Goal: Find specific page/section: Find specific page/section

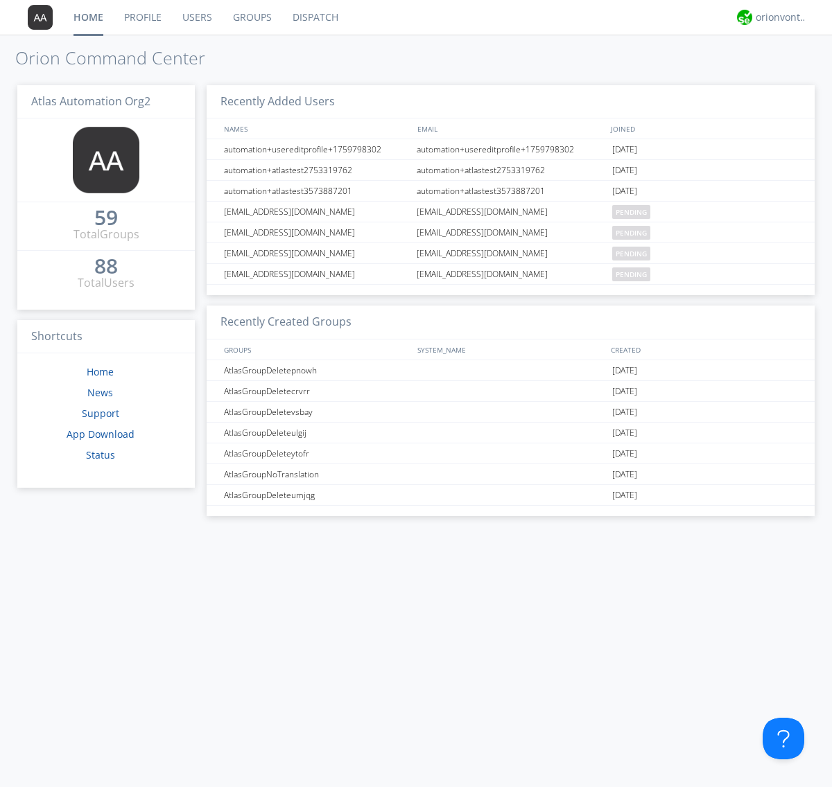
click at [314, 17] on link "Dispatch" at bounding box center [315, 17] width 67 height 35
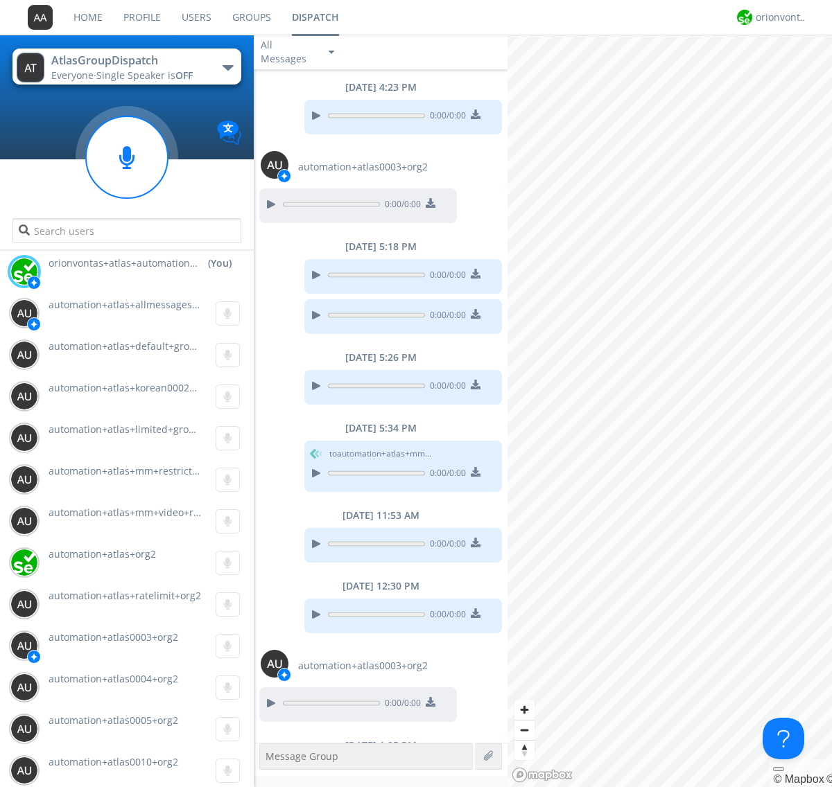
scroll to position [96, 0]
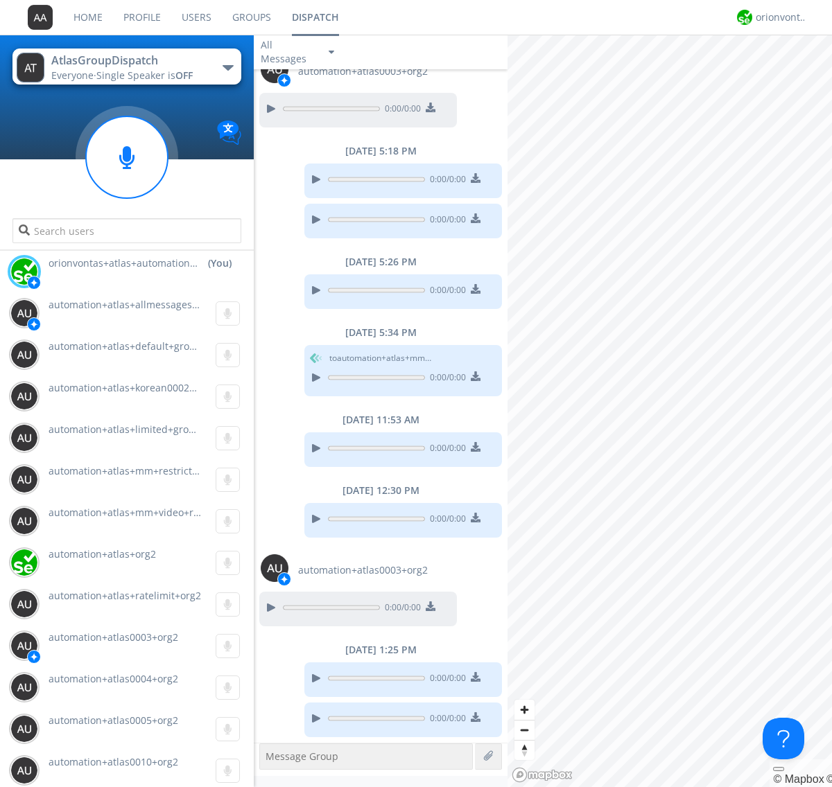
click at [227, 67] on div "button" at bounding box center [227, 68] width 11 height 6
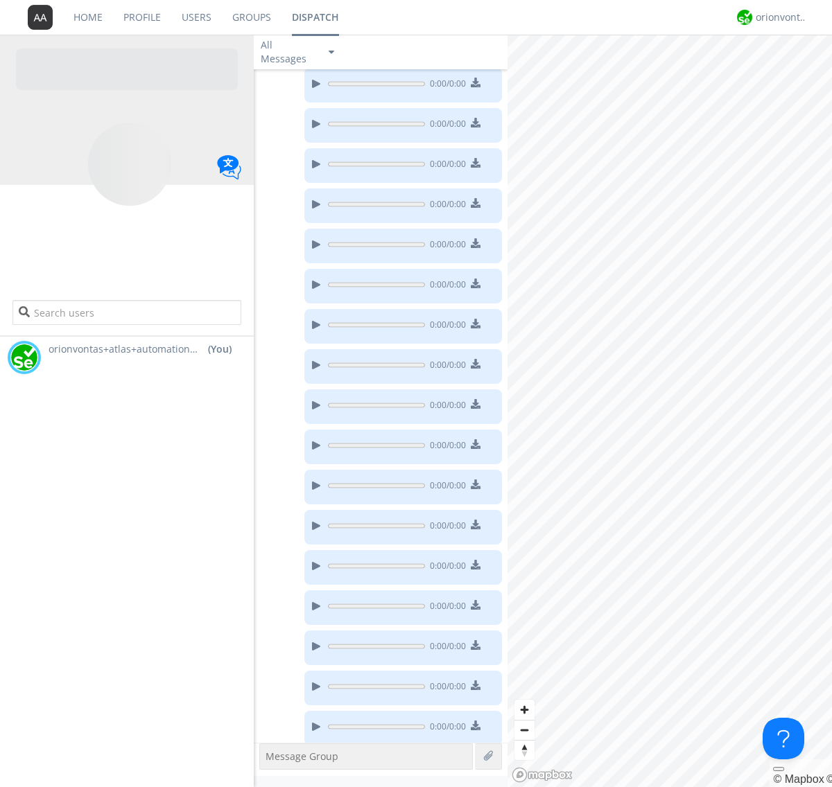
scroll to position [202, 0]
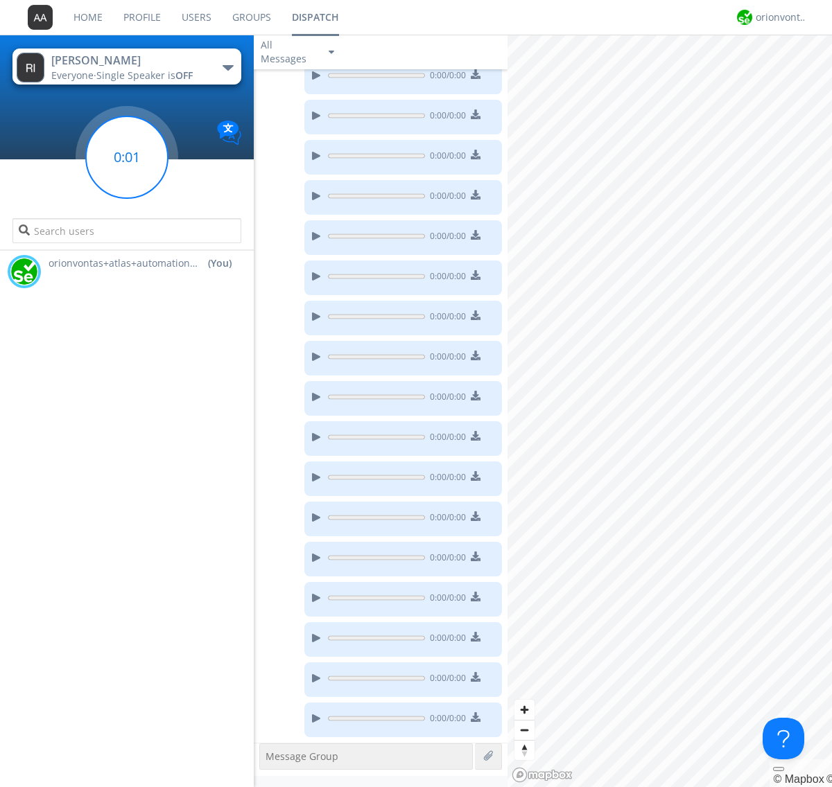
click at [127, 157] on g at bounding box center [127, 157] width 82 height 82
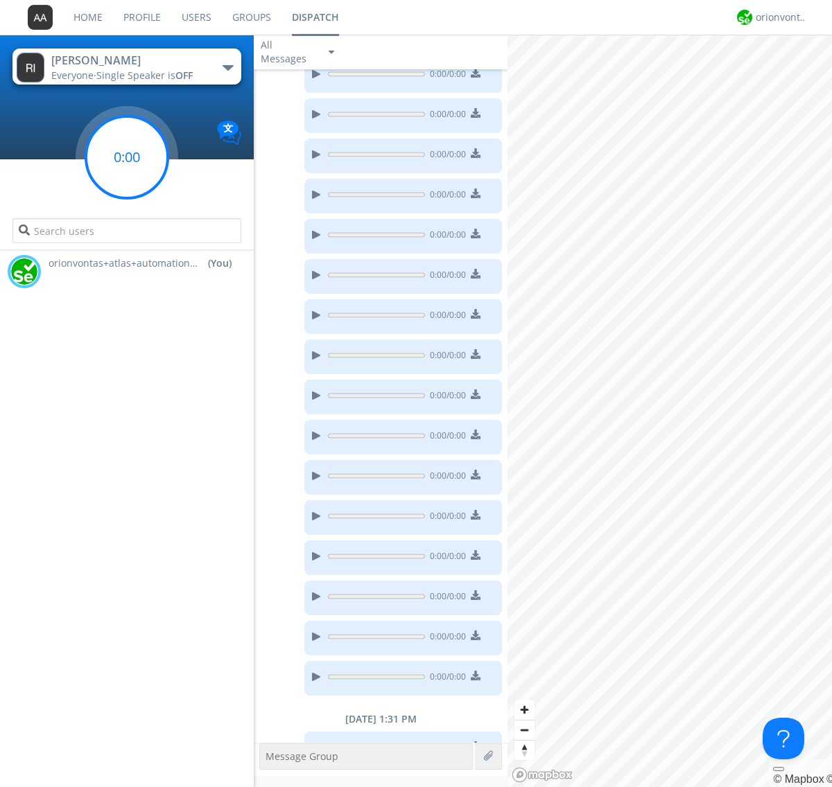
scroll to position [273, 0]
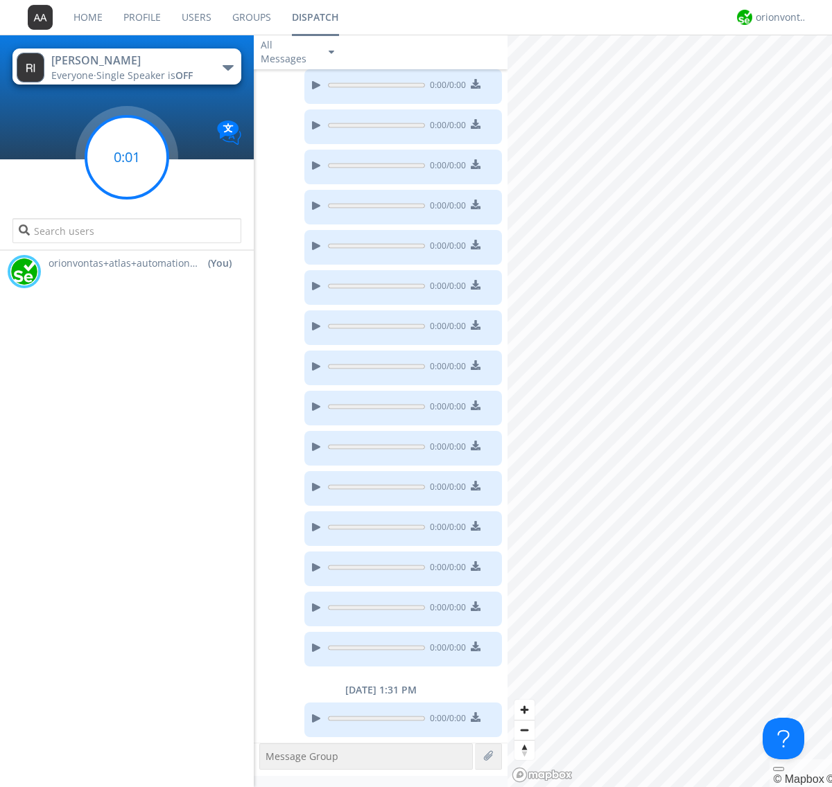
click at [127, 157] on g at bounding box center [127, 157] width 82 height 82
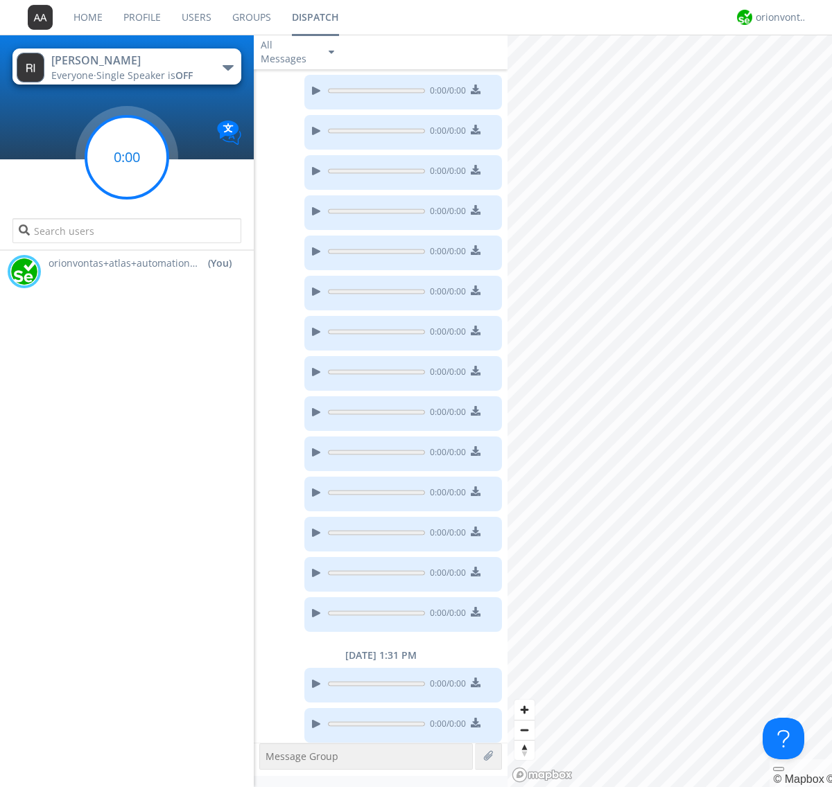
scroll to position [313, 0]
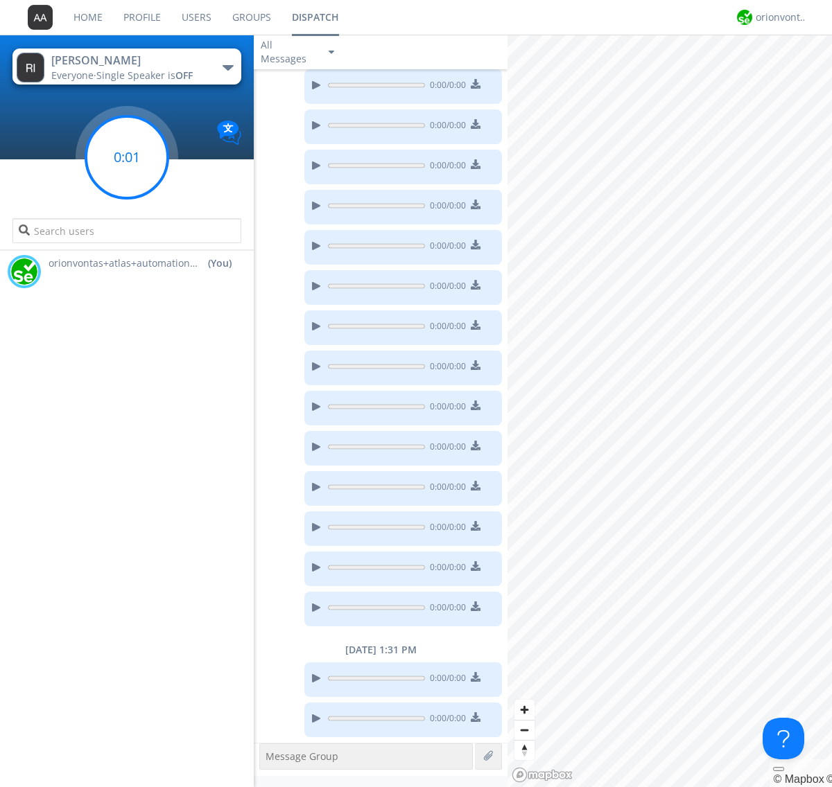
click at [127, 157] on g at bounding box center [127, 157] width 82 height 82
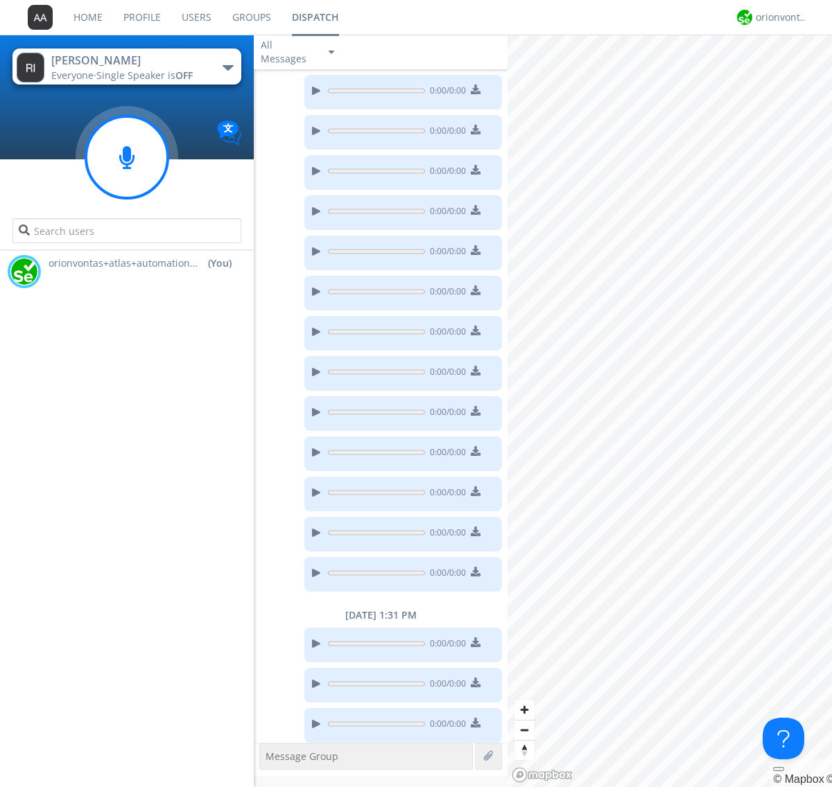
scroll to position [353, 0]
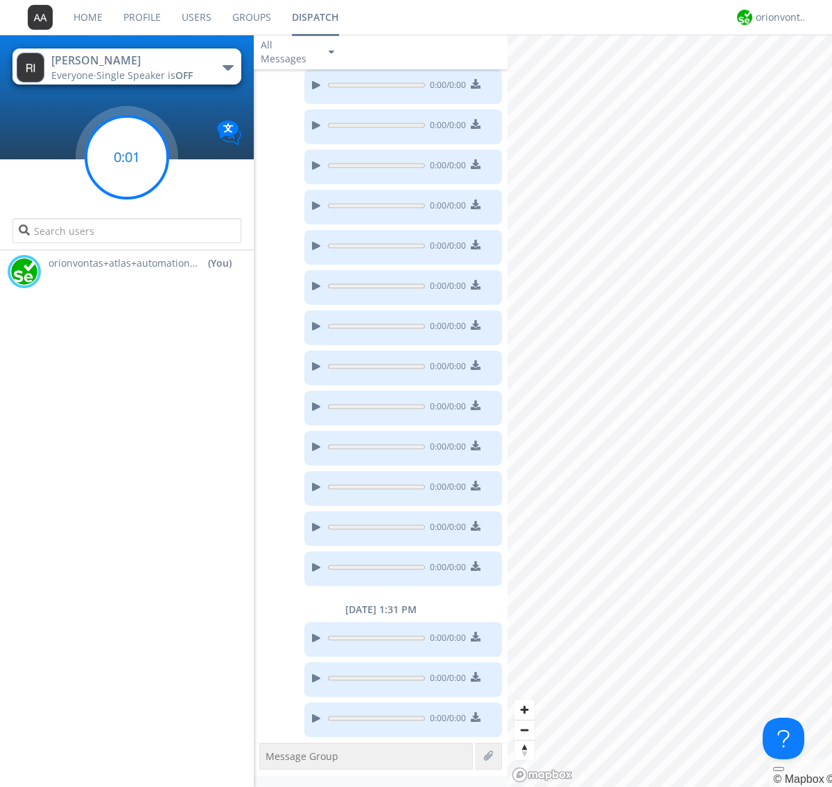
click at [127, 157] on g at bounding box center [127, 157] width 82 height 82
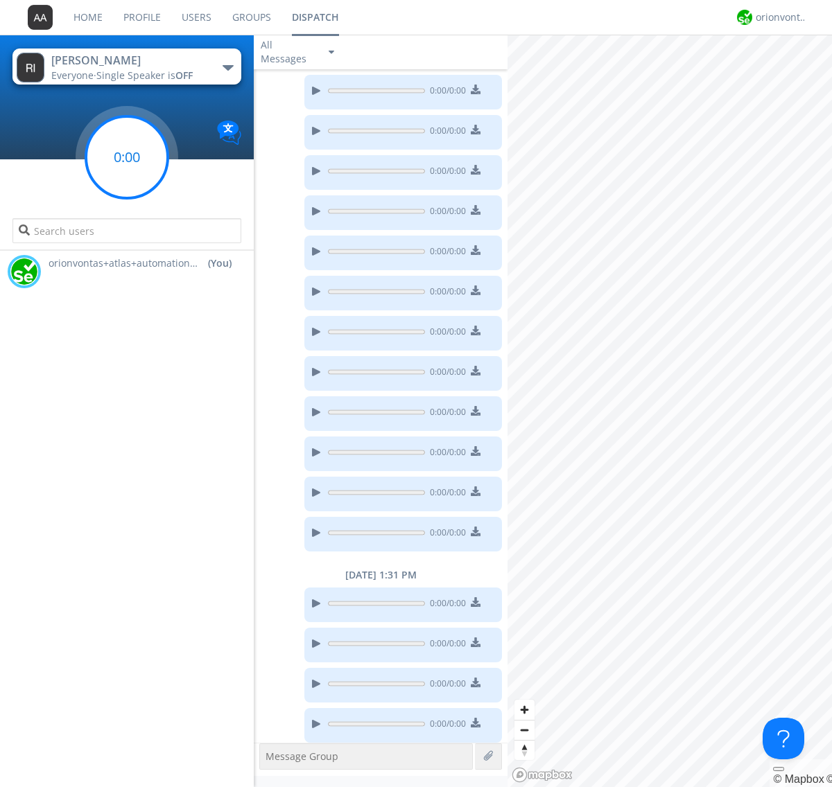
scroll to position [394, 0]
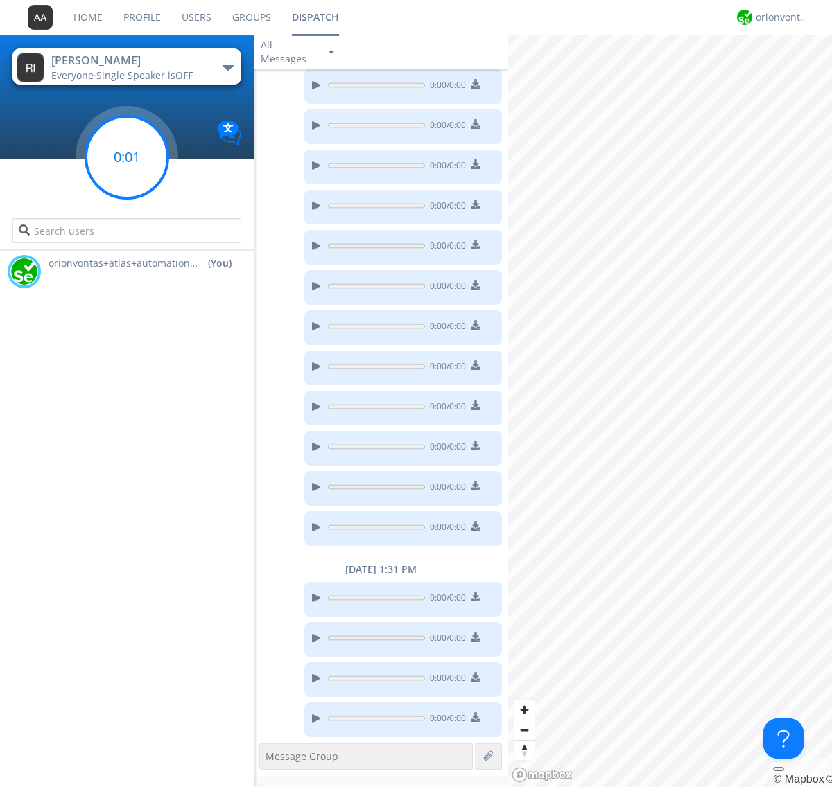
click at [127, 157] on g at bounding box center [127, 157] width 82 height 82
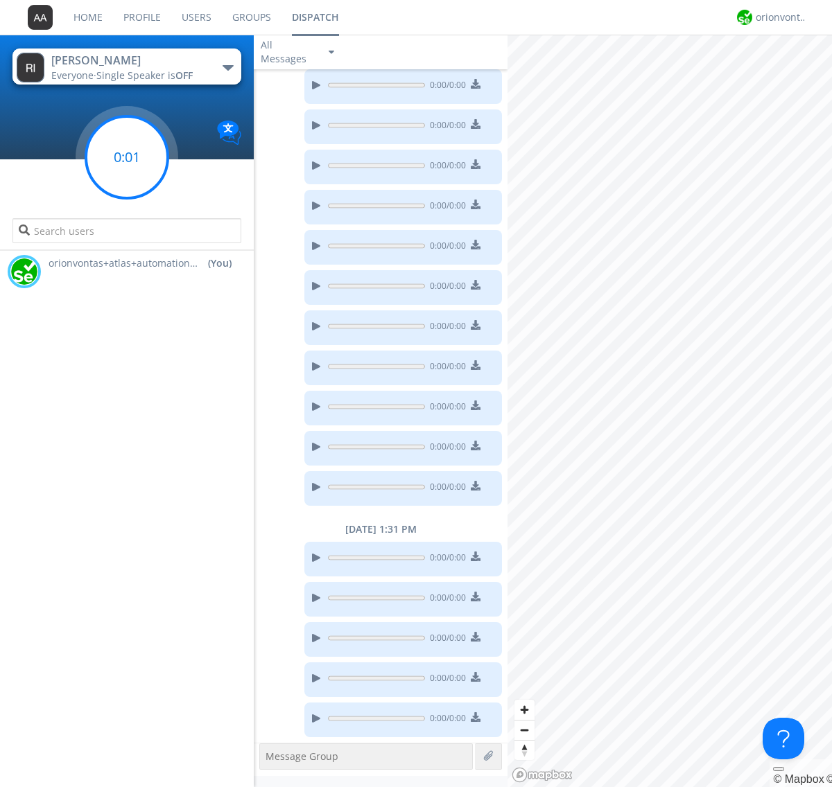
click at [127, 157] on g at bounding box center [127, 157] width 82 height 82
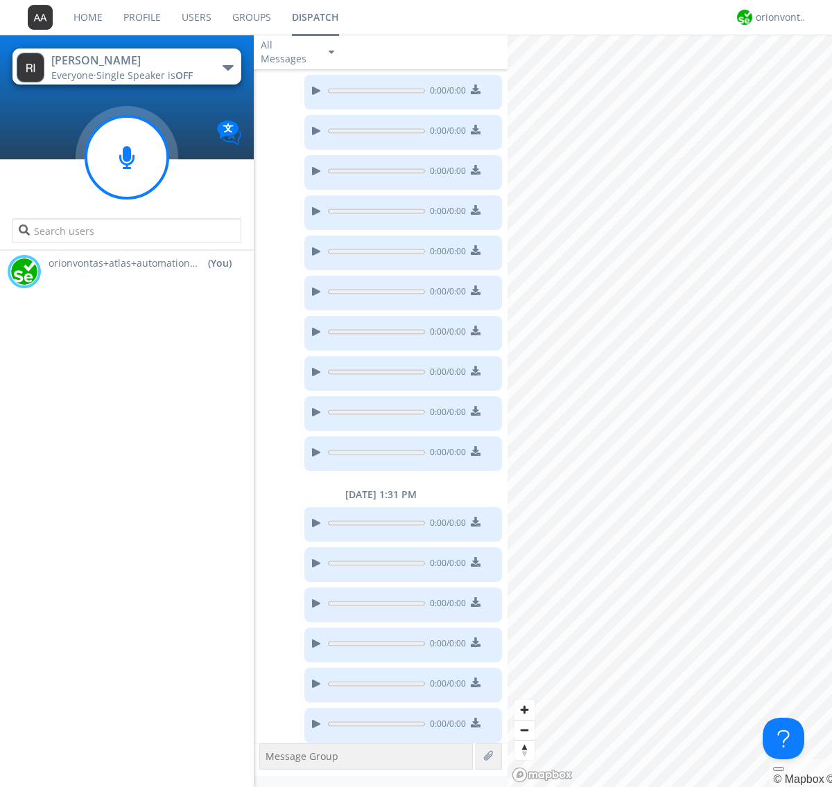
scroll to position [474, 0]
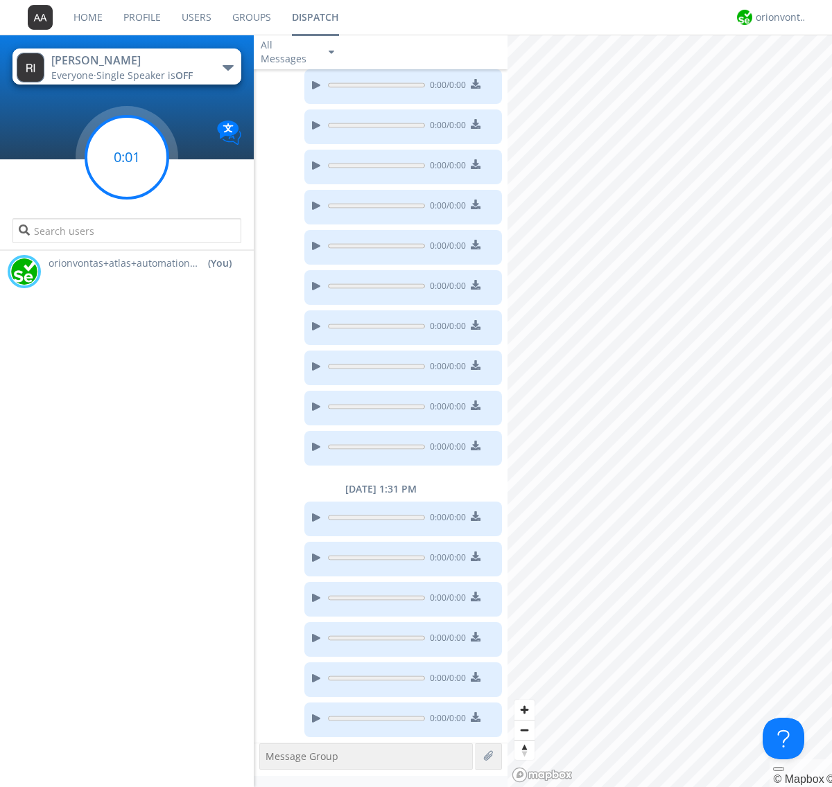
click at [127, 157] on g at bounding box center [127, 157] width 82 height 82
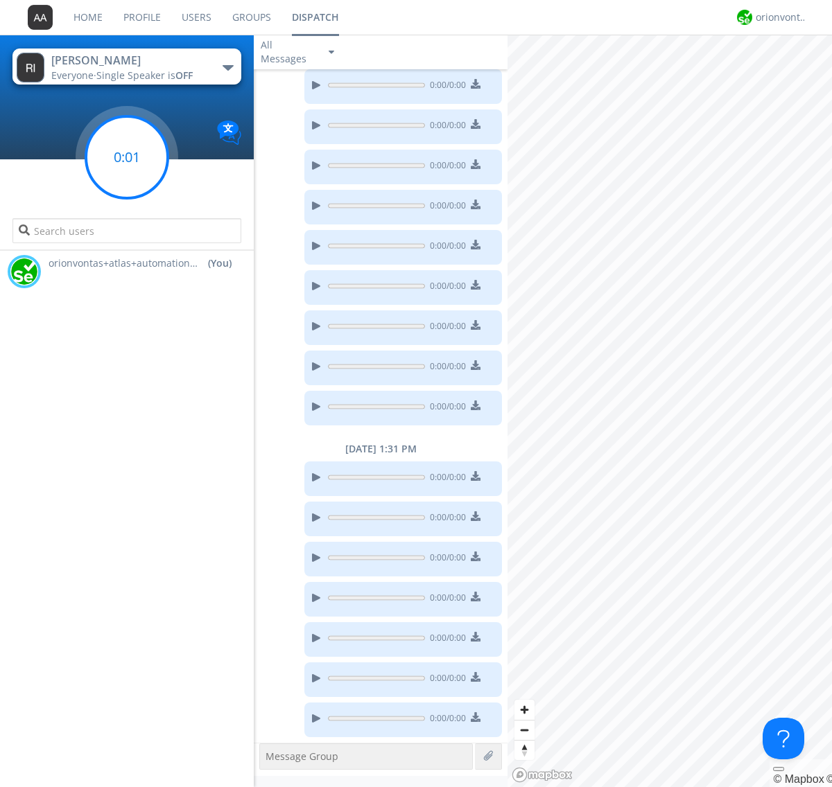
click at [127, 157] on g at bounding box center [127, 157] width 82 height 82
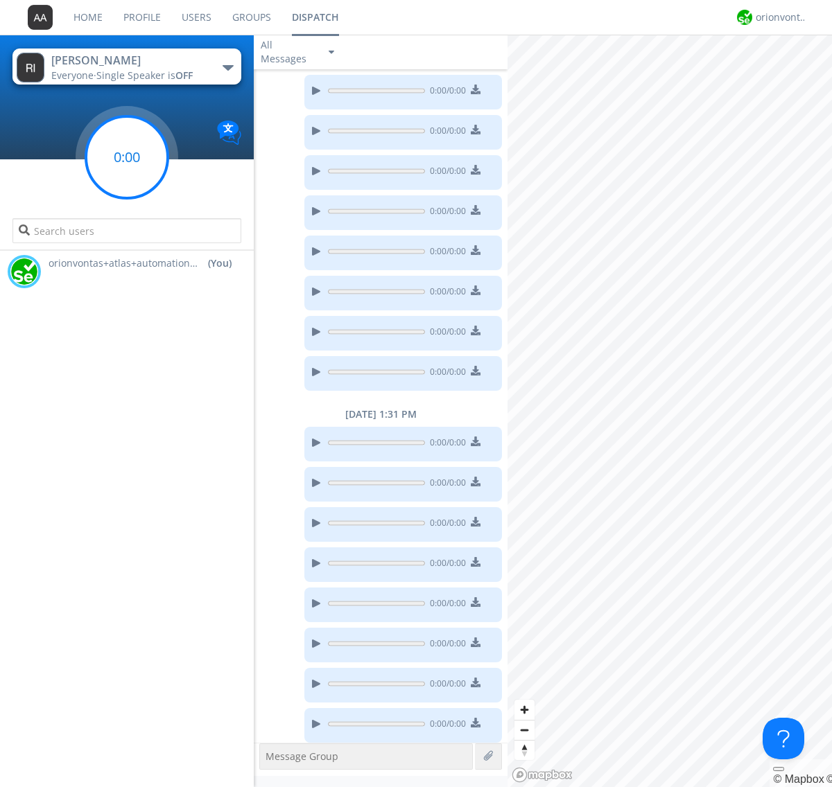
scroll to position [554, 0]
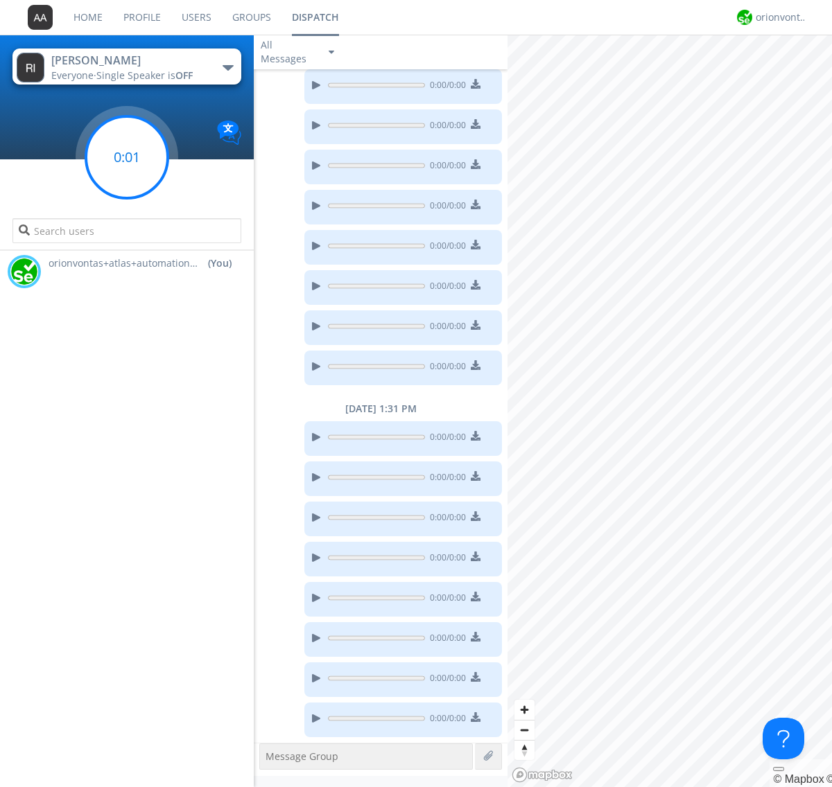
click at [127, 157] on g at bounding box center [127, 157] width 82 height 82
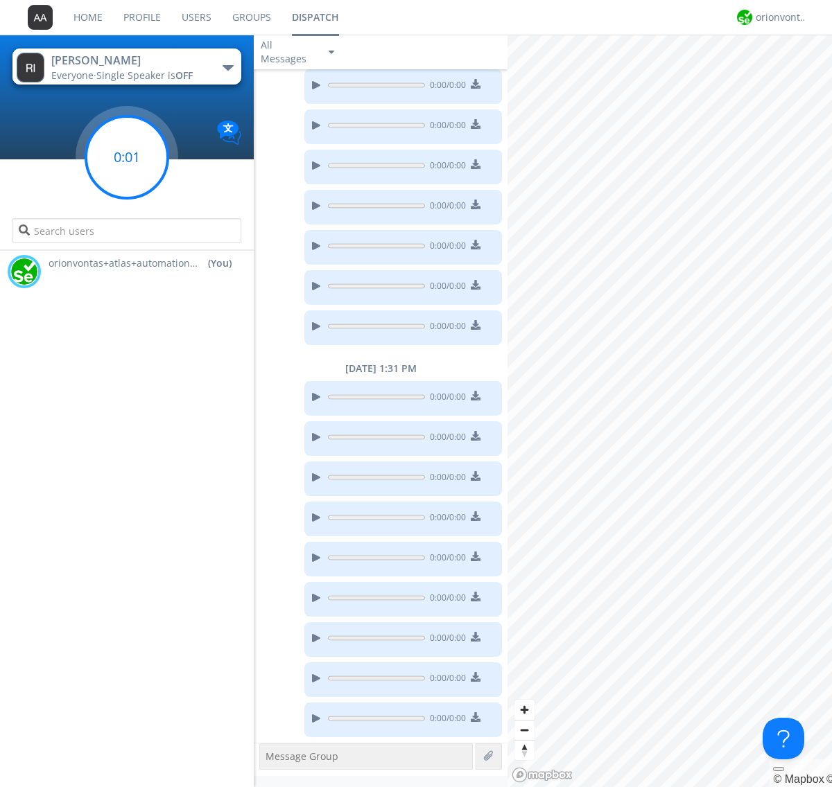
click at [127, 157] on g at bounding box center [127, 157] width 82 height 82
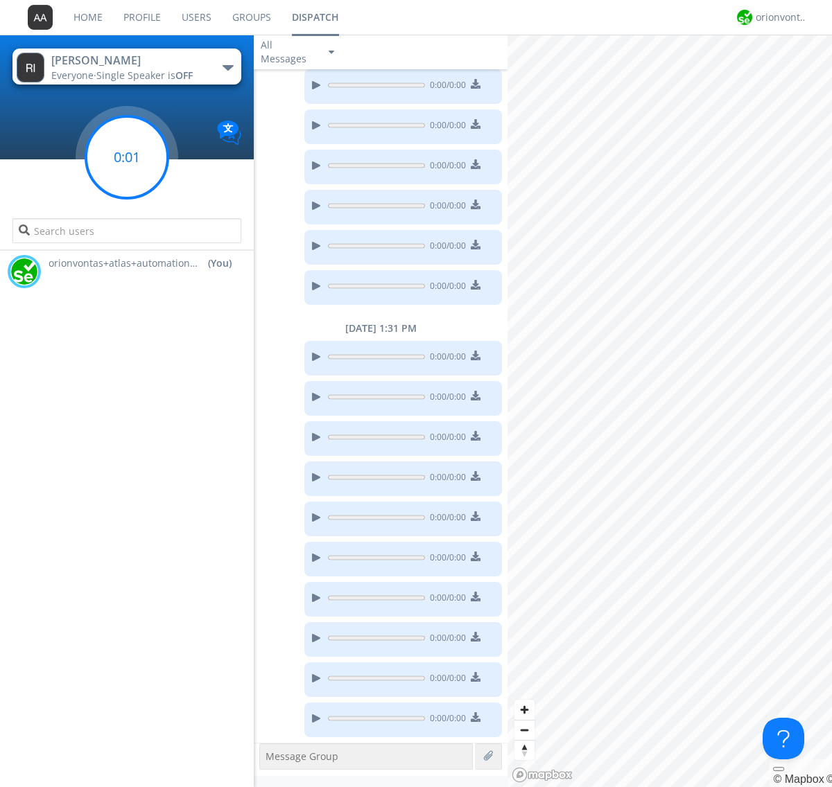
click at [127, 157] on g at bounding box center [127, 157] width 82 height 82
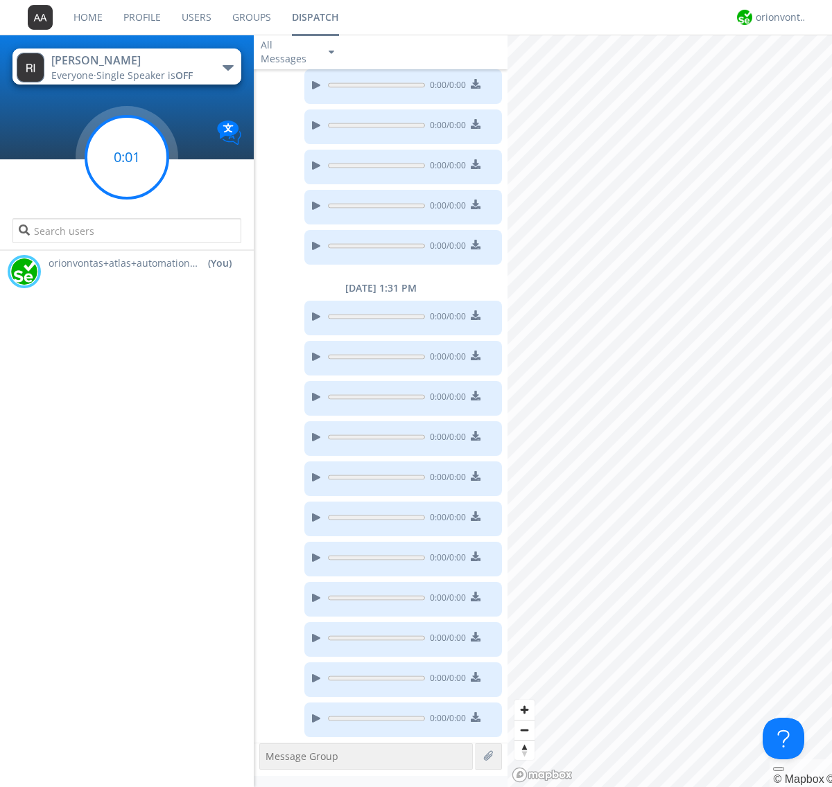
click at [127, 157] on g at bounding box center [127, 157] width 82 height 82
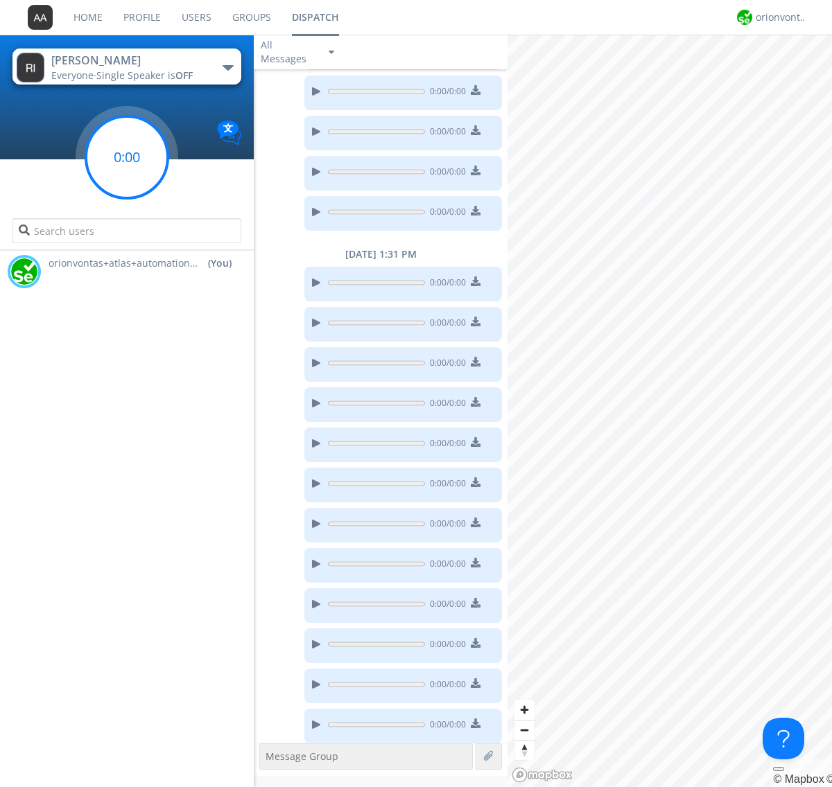
scroll to position [715, 0]
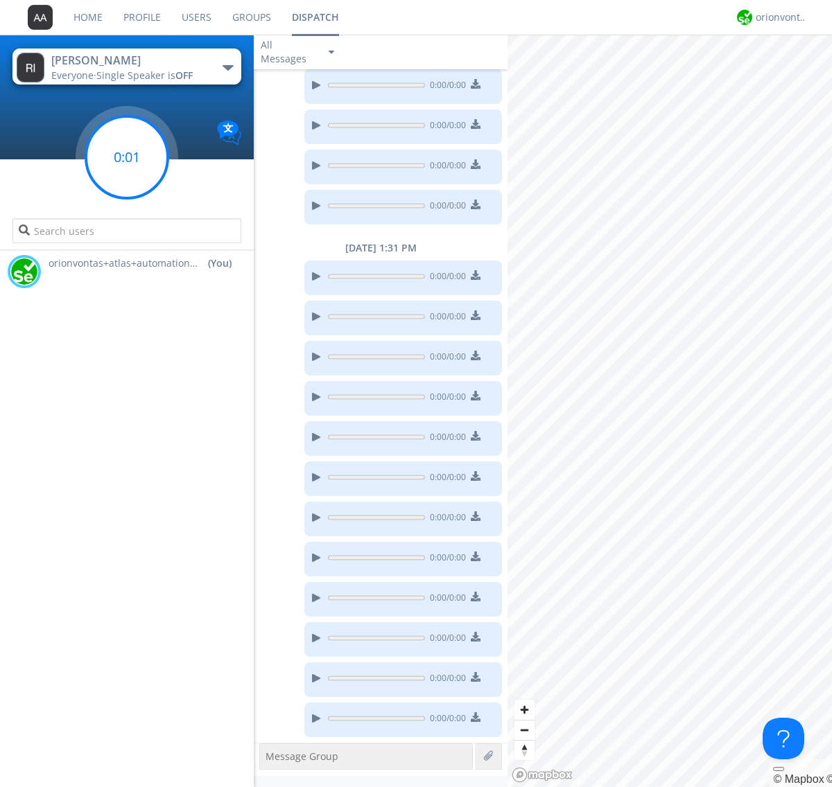
click at [127, 157] on g at bounding box center [127, 157] width 82 height 82
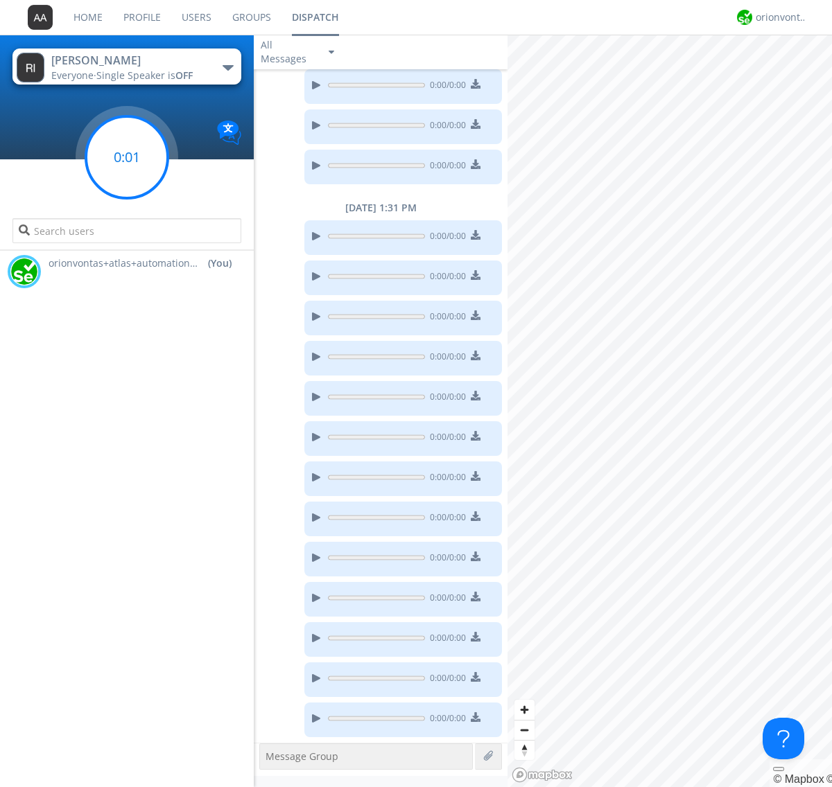
click at [127, 157] on g at bounding box center [127, 157] width 82 height 82
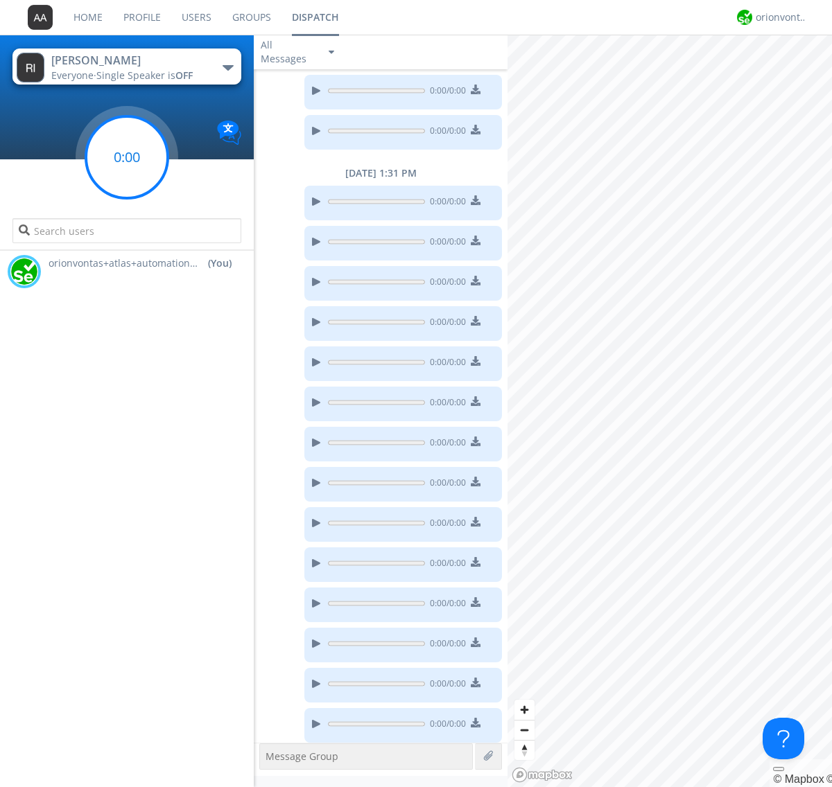
scroll to position [796, 0]
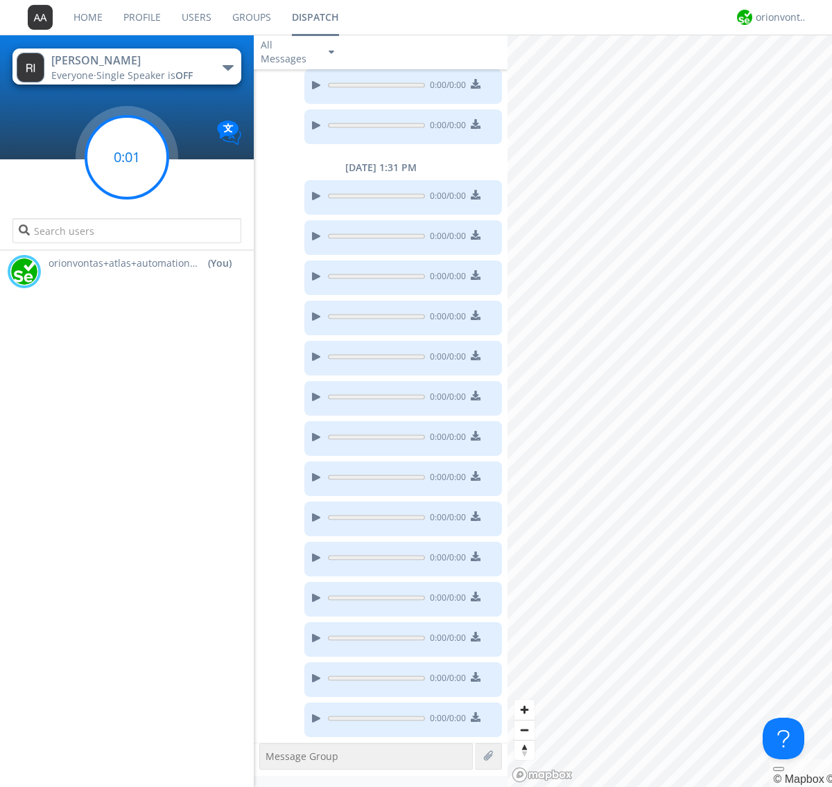
click at [127, 157] on g at bounding box center [127, 157] width 82 height 82
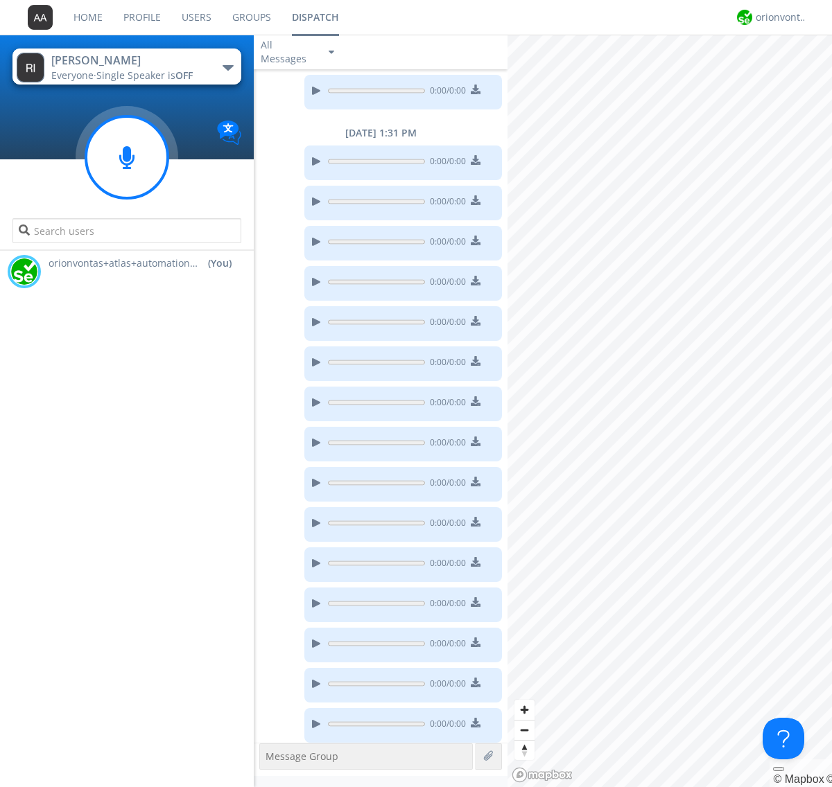
scroll to position [836, 0]
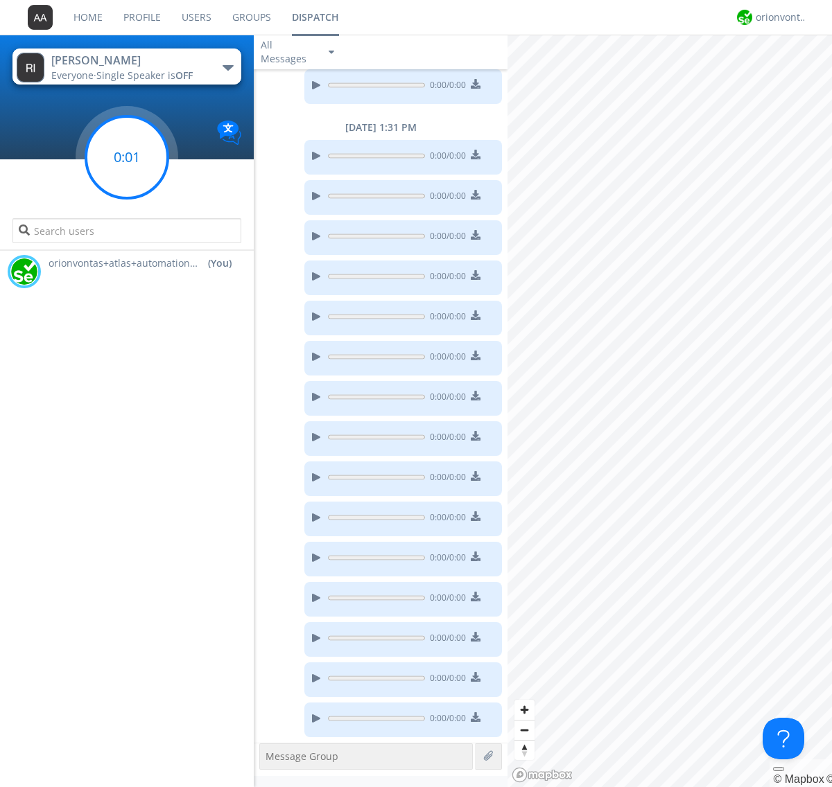
click at [127, 157] on g at bounding box center [127, 157] width 82 height 82
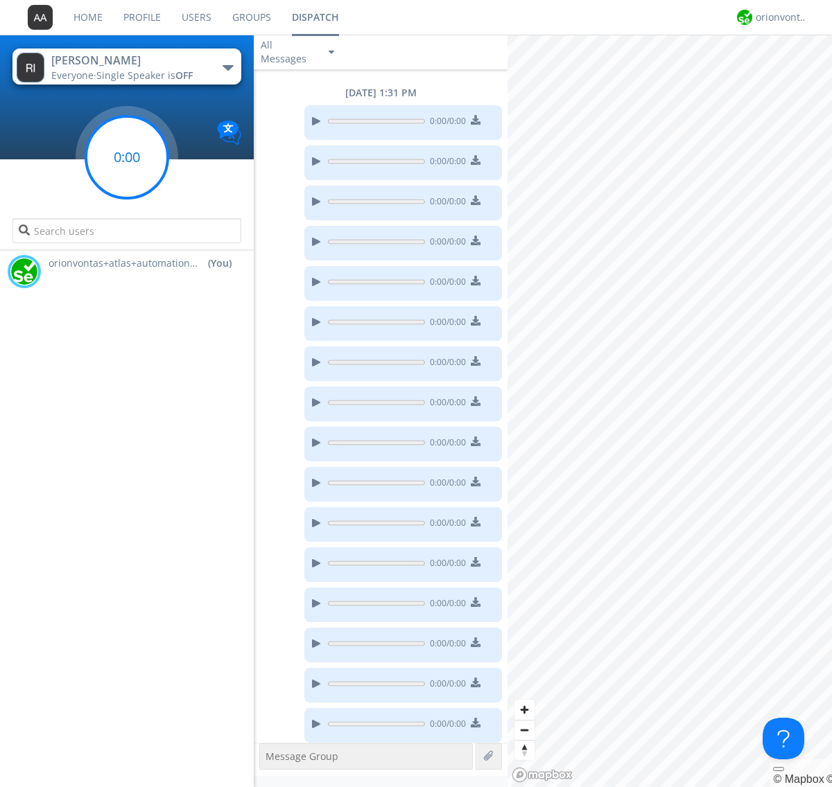
scroll to position [876, 0]
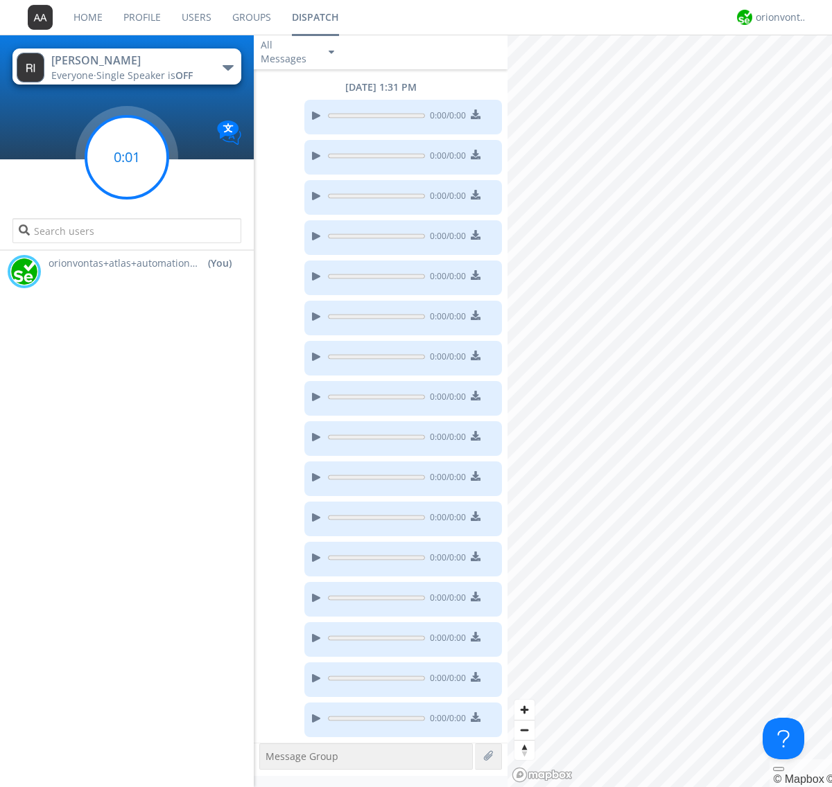
click at [127, 157] on g at bounding box center [127, 157] width 82 height 82
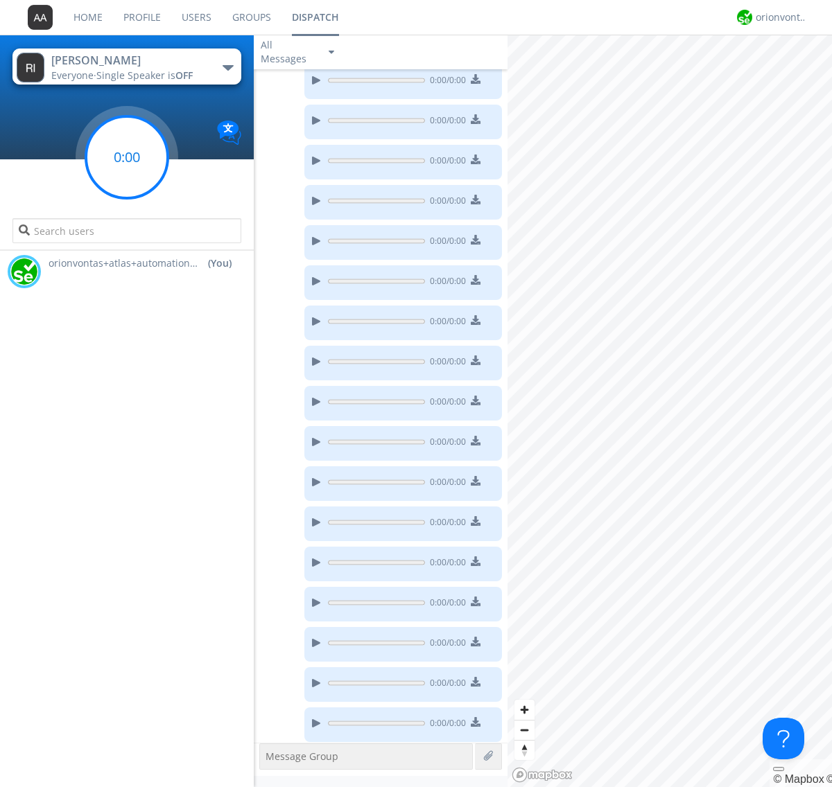
scroll to position [916, 0]
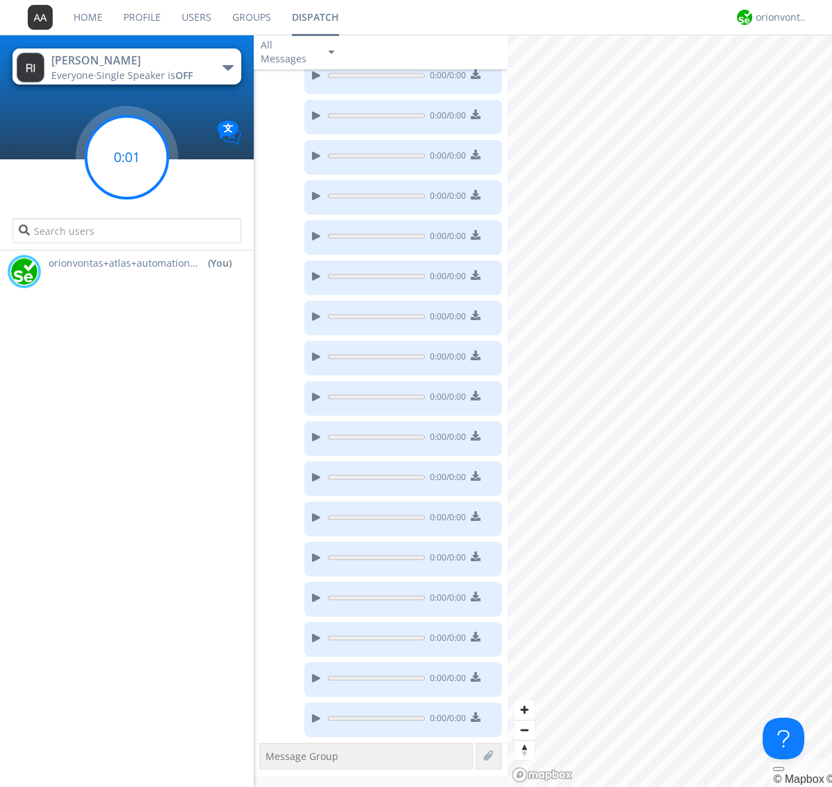
click at [127, 157] on g at bounding box center [127, 157] width 82 height 82
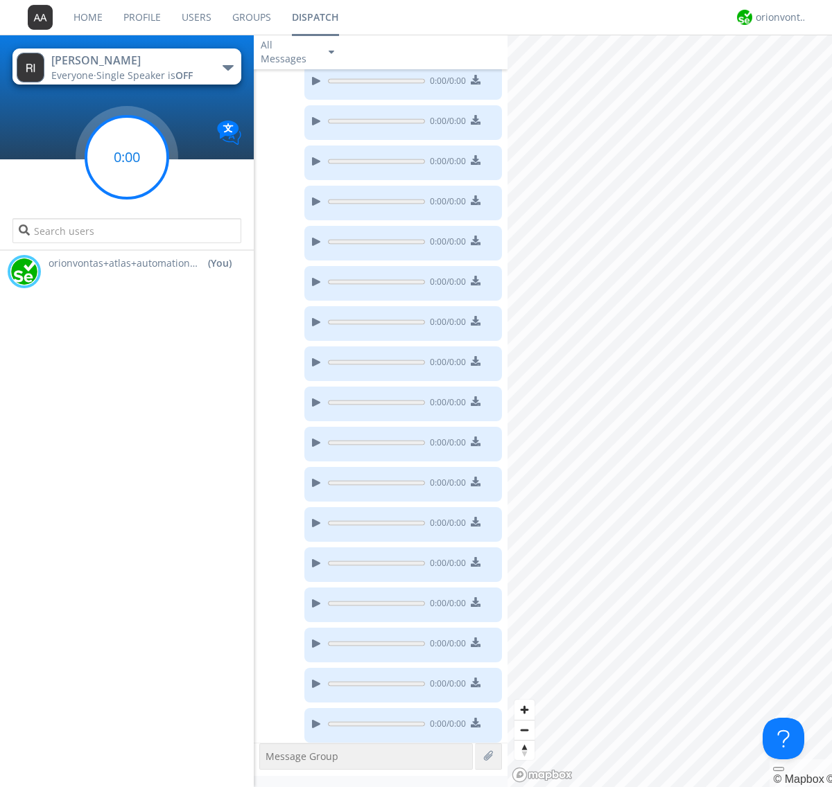
scroll to position [956, 0]
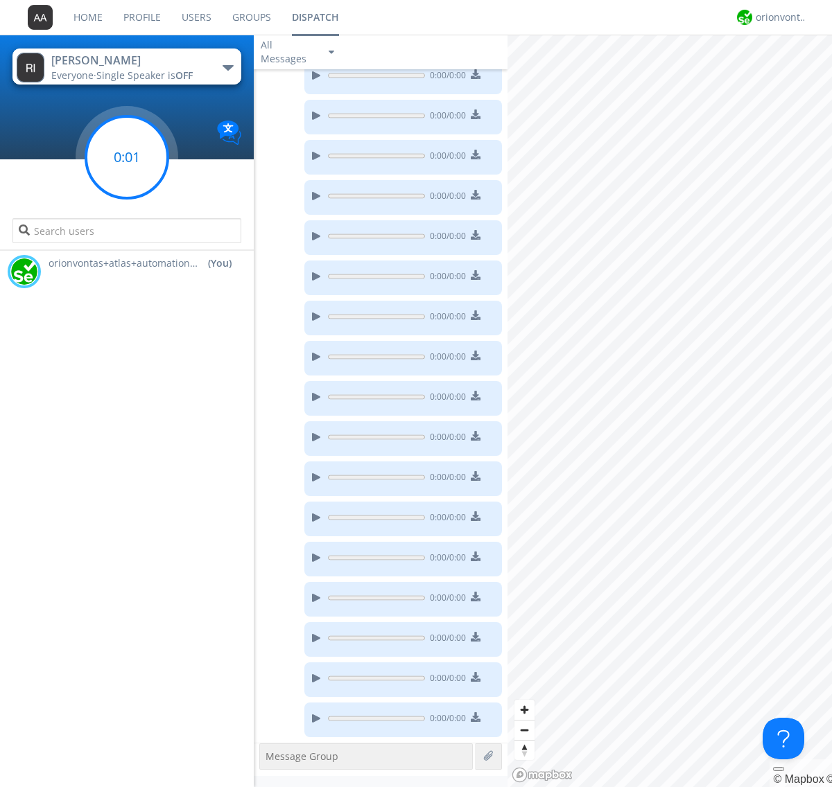
click at [127, 157] on g at bounding box center [127, 157] width 82 height 82
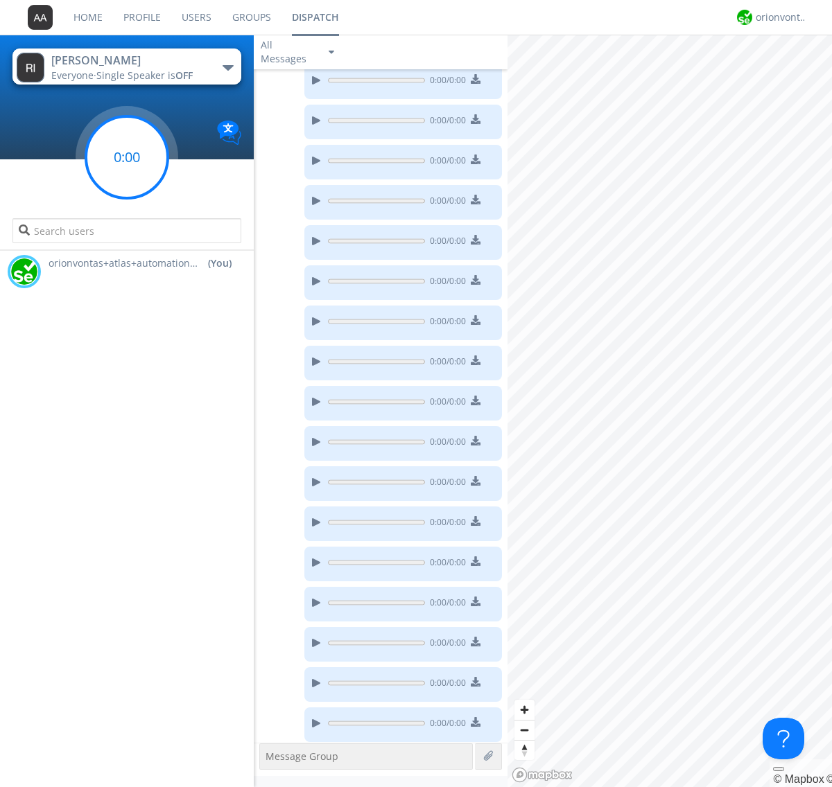
scroll to position [997, 0]
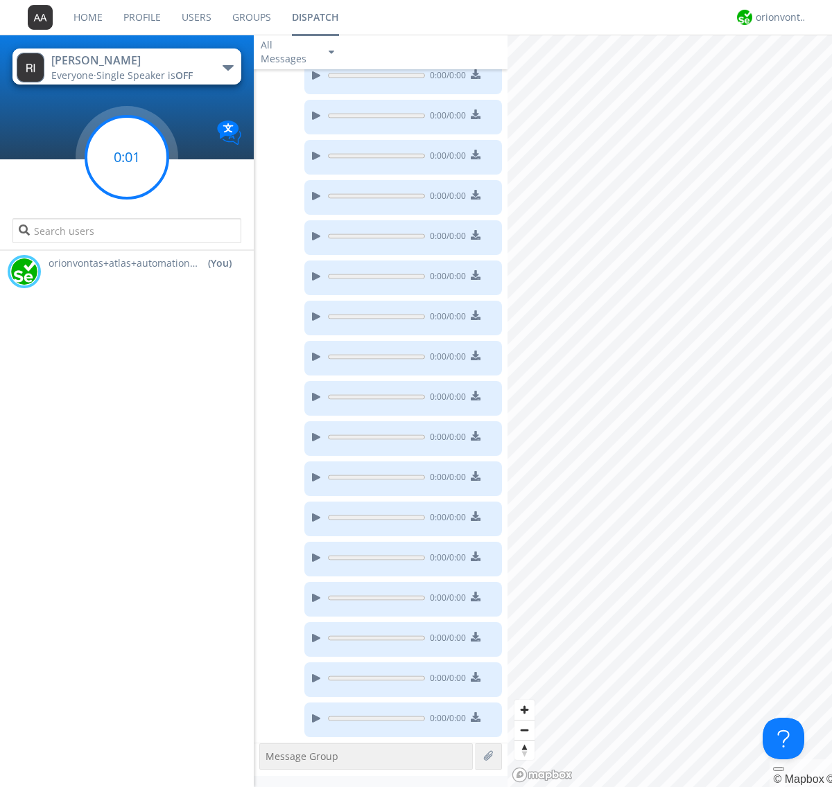
click at [127, 157] on g at bounding box center [127, 157] width 82 height 82
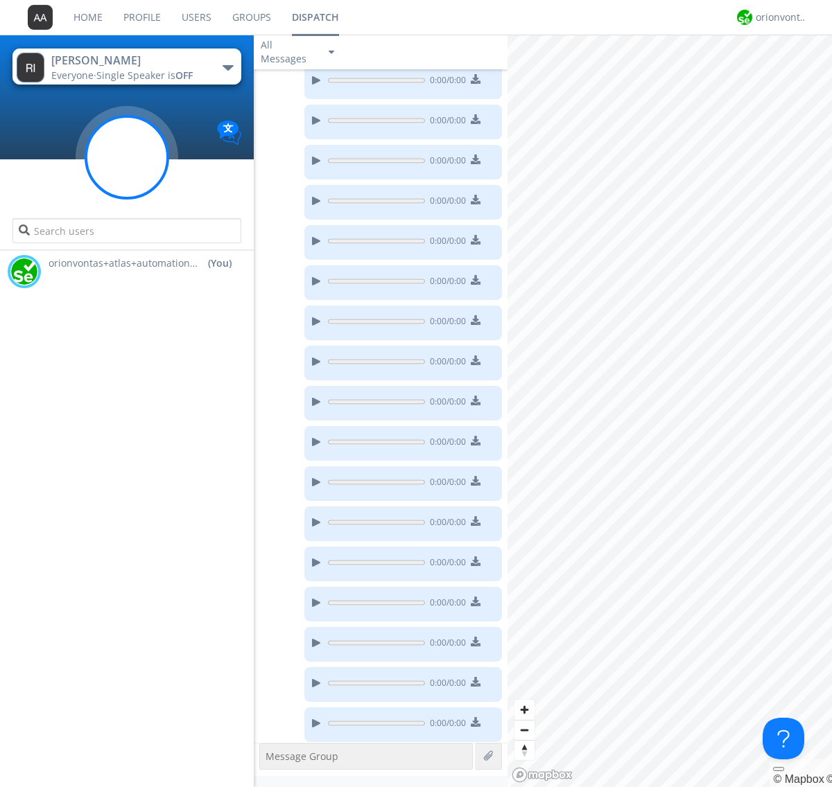
scroll to position [1037, 0]
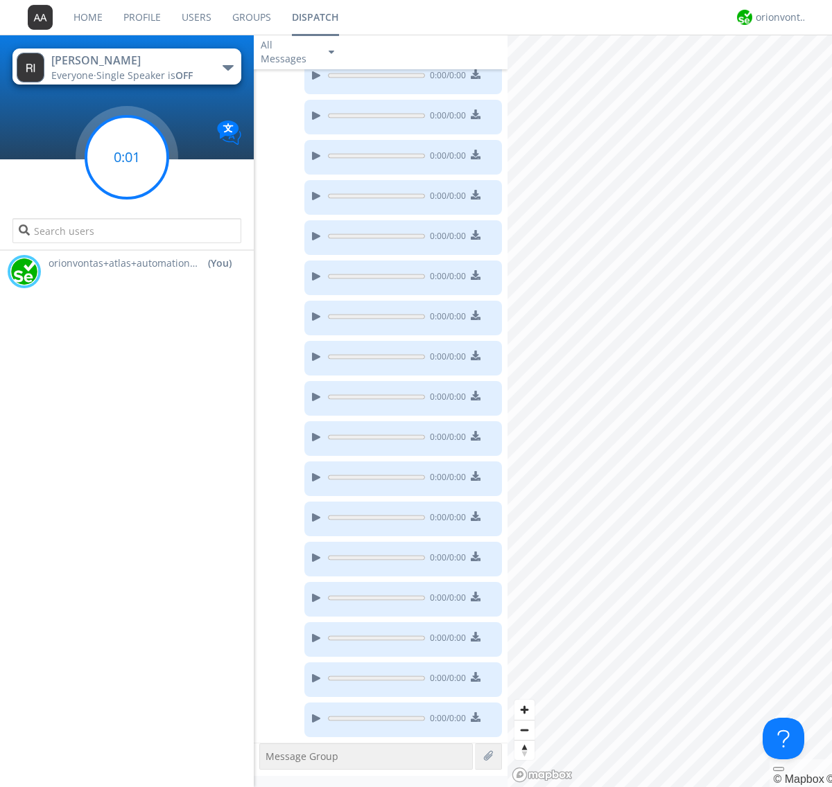
click at [127, 157] on g at bounding box center [127, 157] width 82 height 82
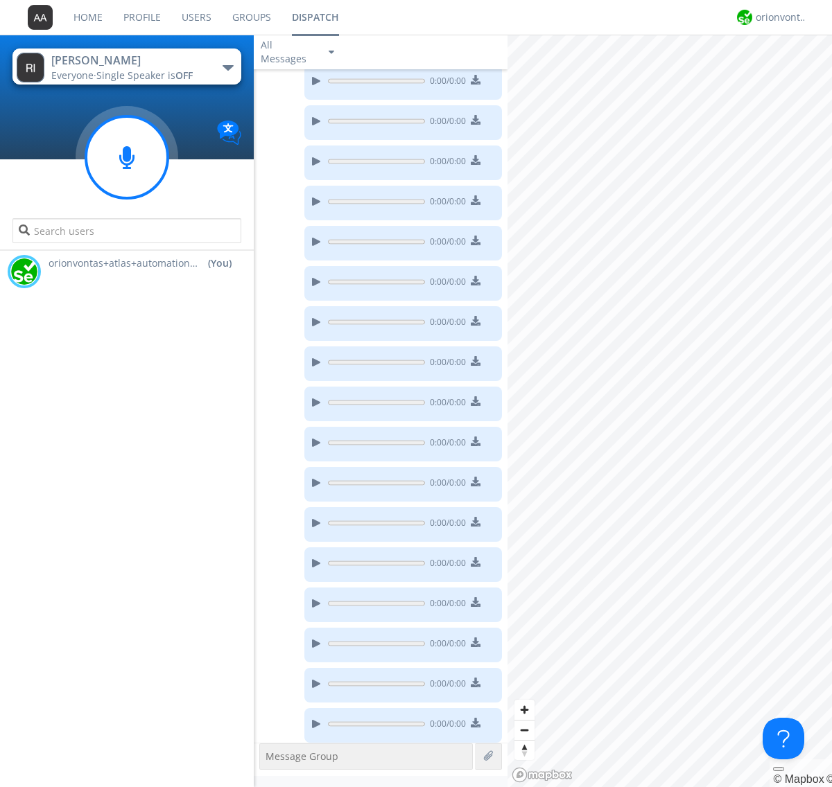
scroll to position [1077, 0]
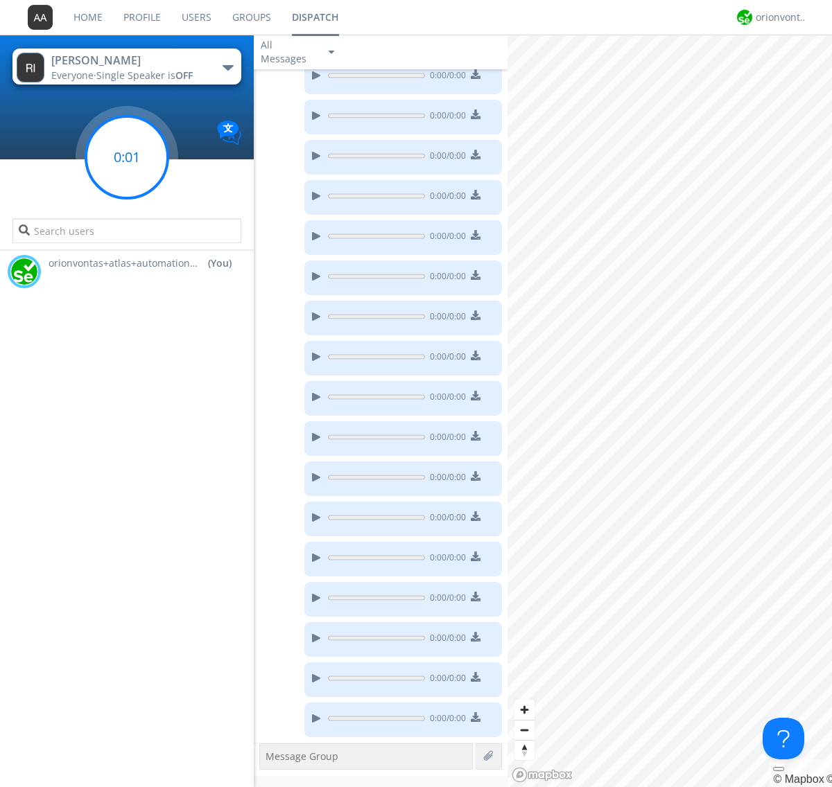
click at [127, 157] on g at bounding box center [127, 157] width 82 height 82
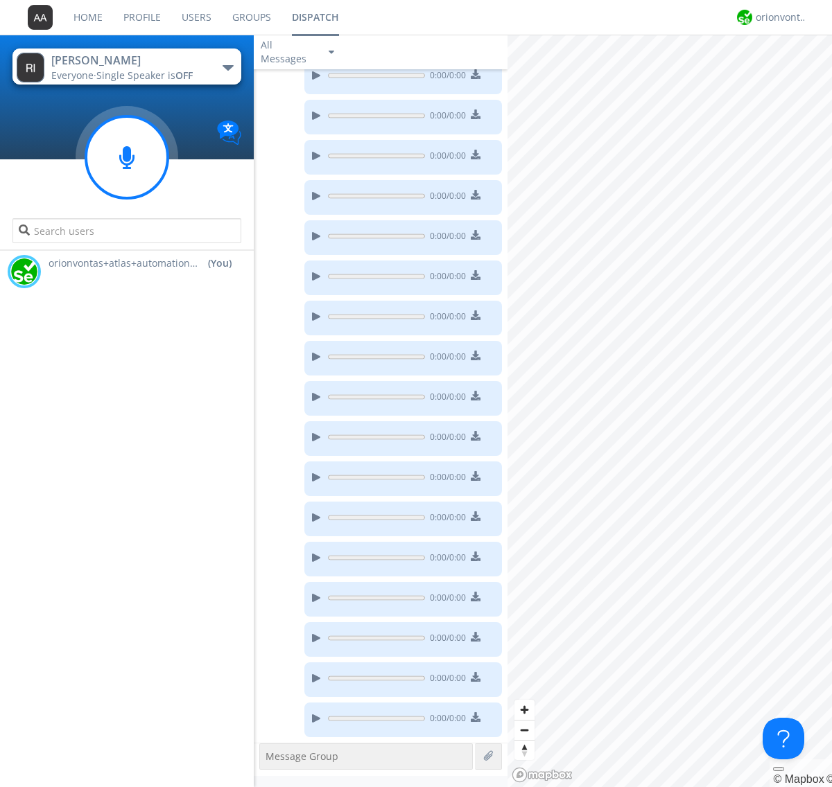
scroll to position [1198, 0]
click at [127, 157] on g at bounding box center [127, 157] width 82 height 82
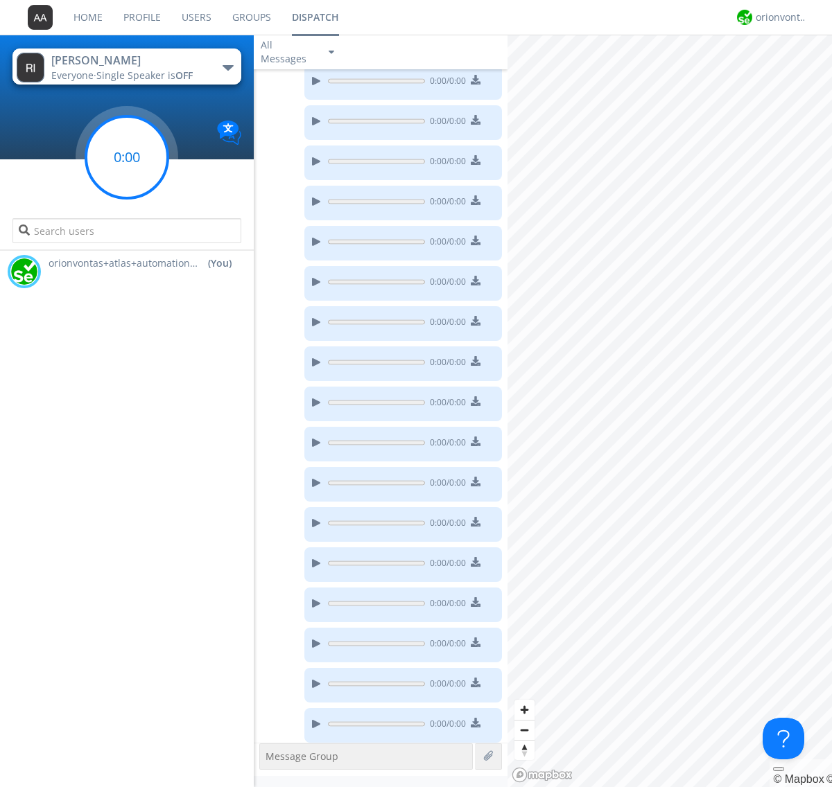
scroll to position [1238, 0]
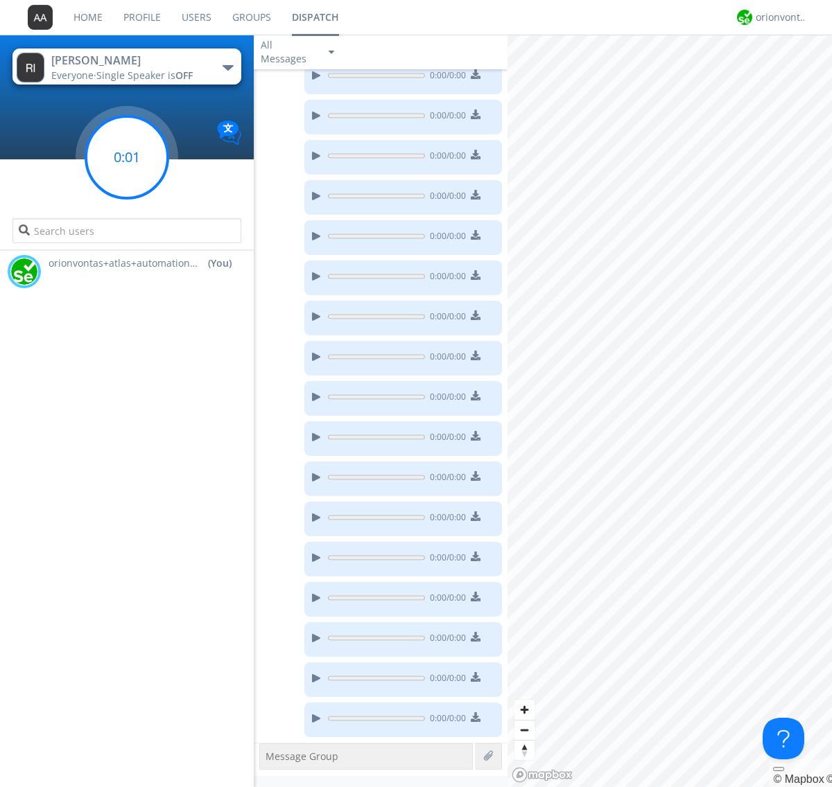
click at [127, 157] on g at bounding box center [127, 157] width 82 height 82
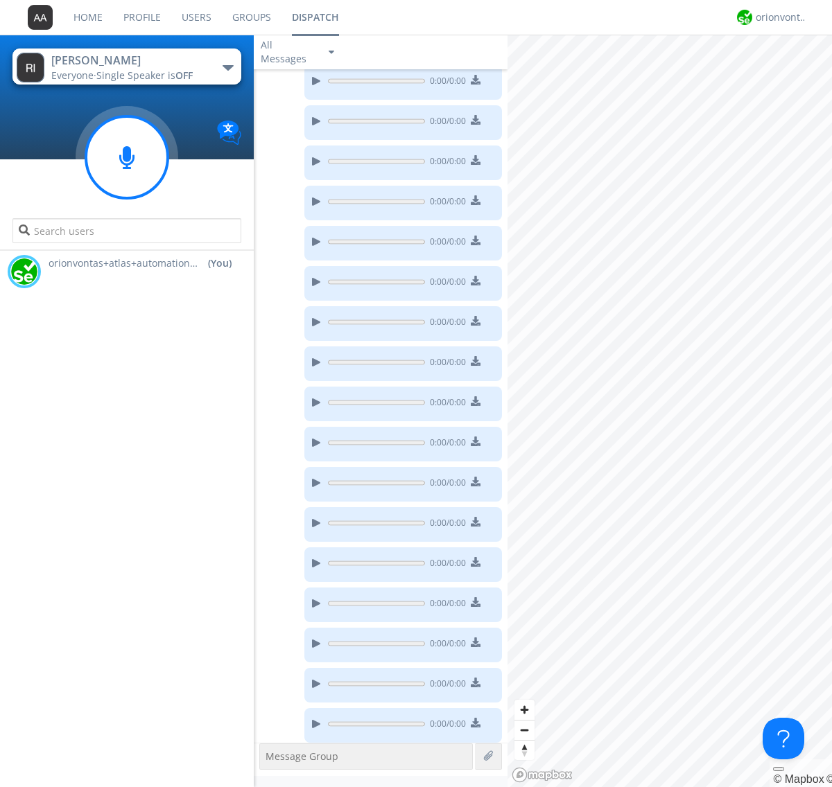
scroll to position [1278, 0]
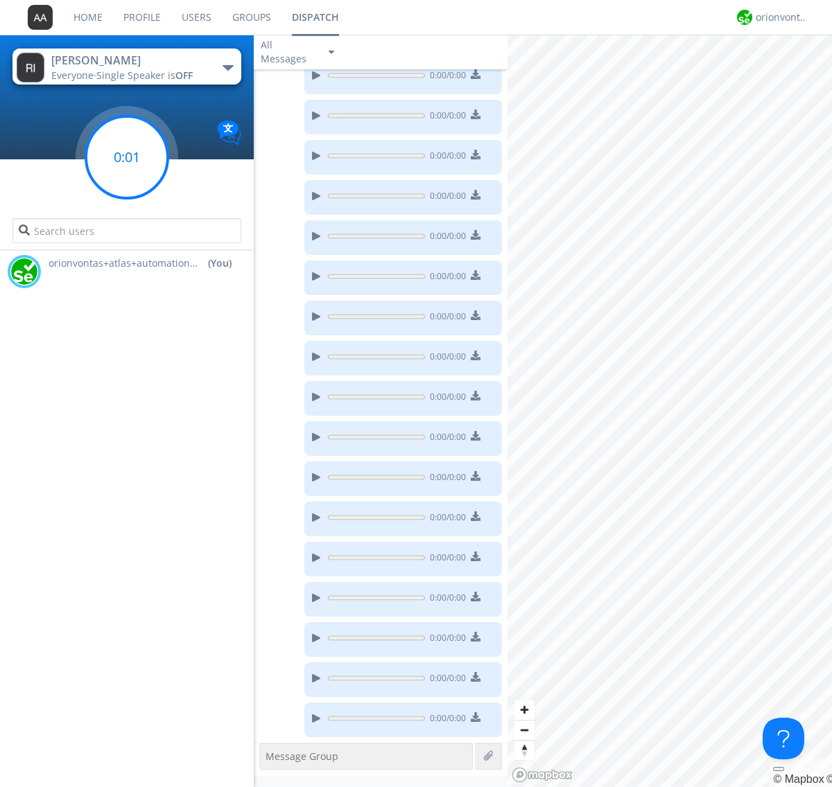
click at [127, 157] on g at bounding box center [127, 157] width 82 height 82
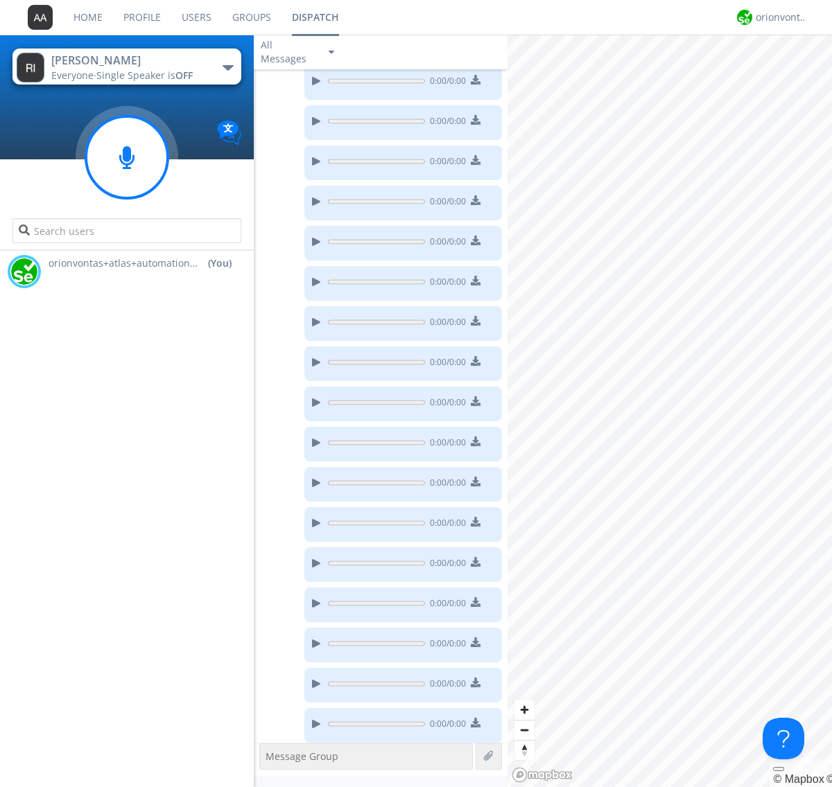
scroll to position [1318, 0]
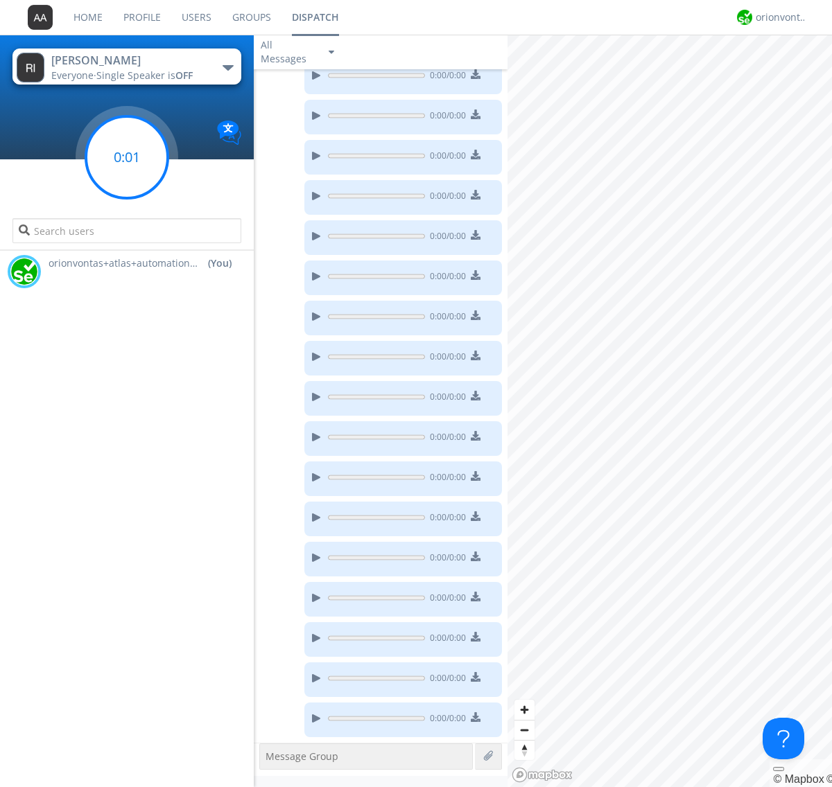
click at [127, 157] on g at bounding box center [127, 157] width 82 height 82
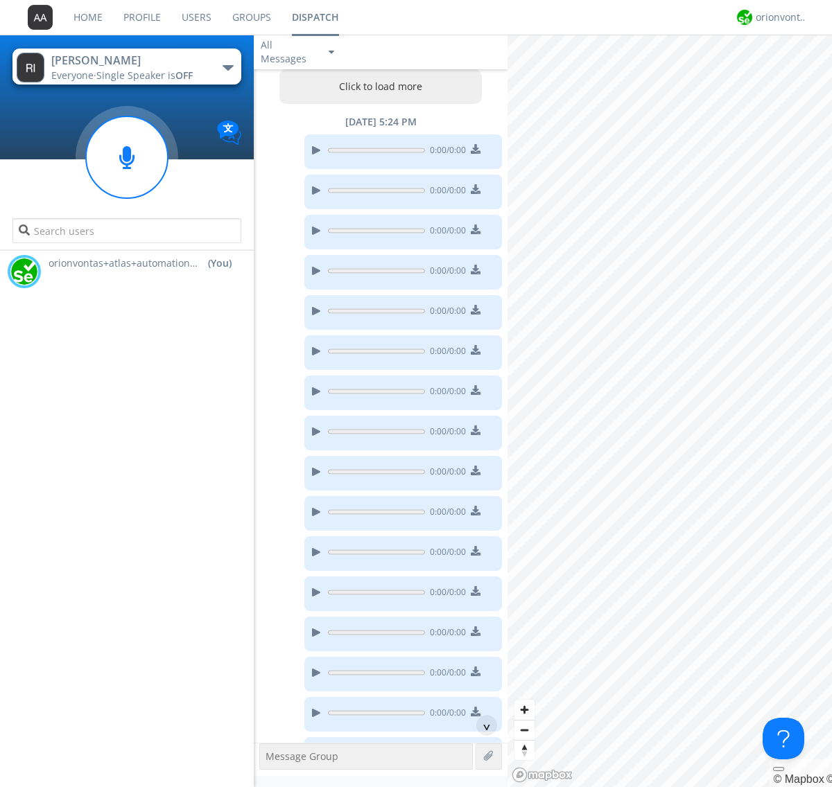
click at [377, 87] on button "Click to load more" at bounding box center [380, 86] width 203 height 35
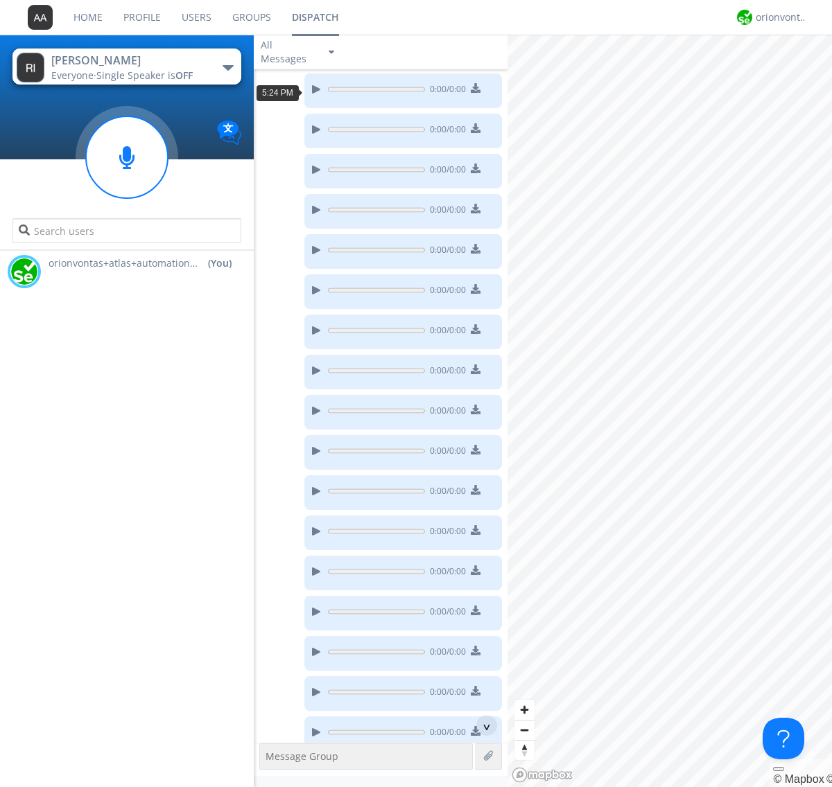
scroll to position [25, 0]
